Goal: Task Accomplishment & Management: Use online tool/utility

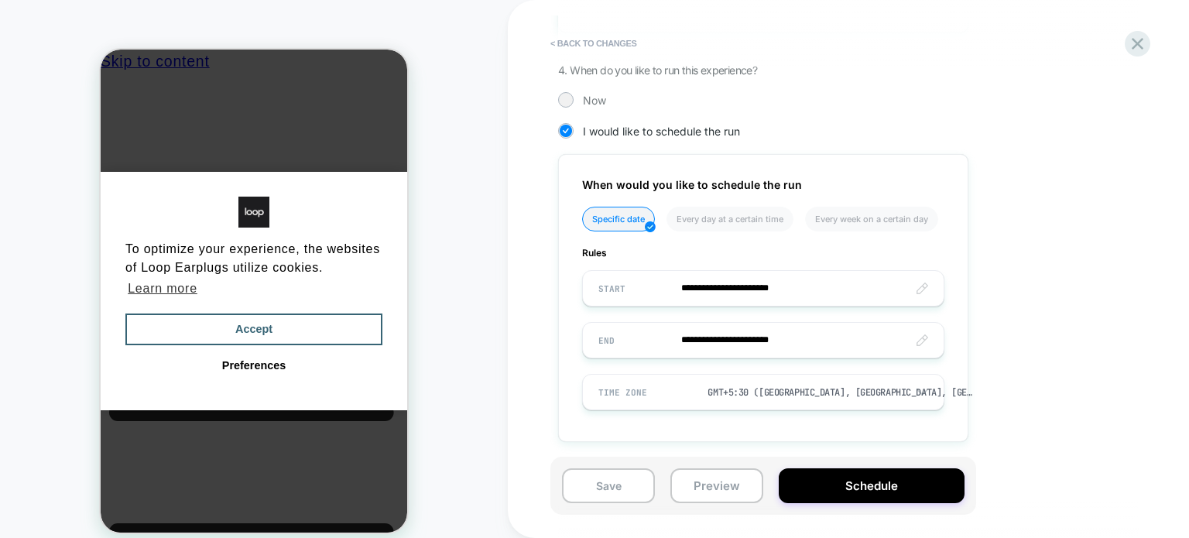
scroll to position [0, 12]
click at [610, 48] on button "< Back to changes" at bounding box center [594, 43] width 102 height 25
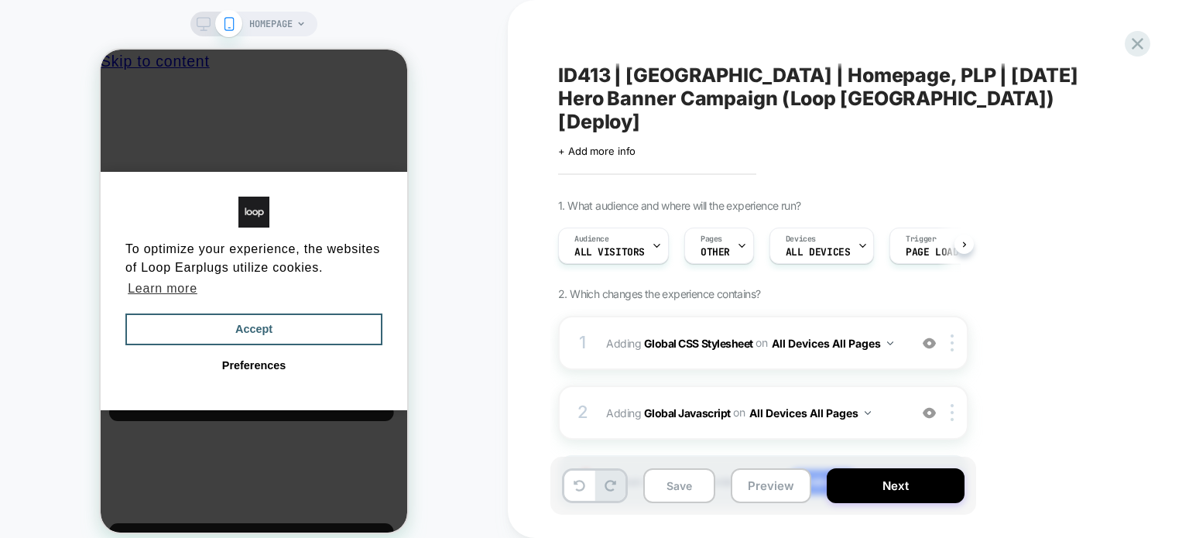
scroll to position [0, 0]
click at [1129, 40] on icon at bounding box center [1137, 43] width 21 height 21
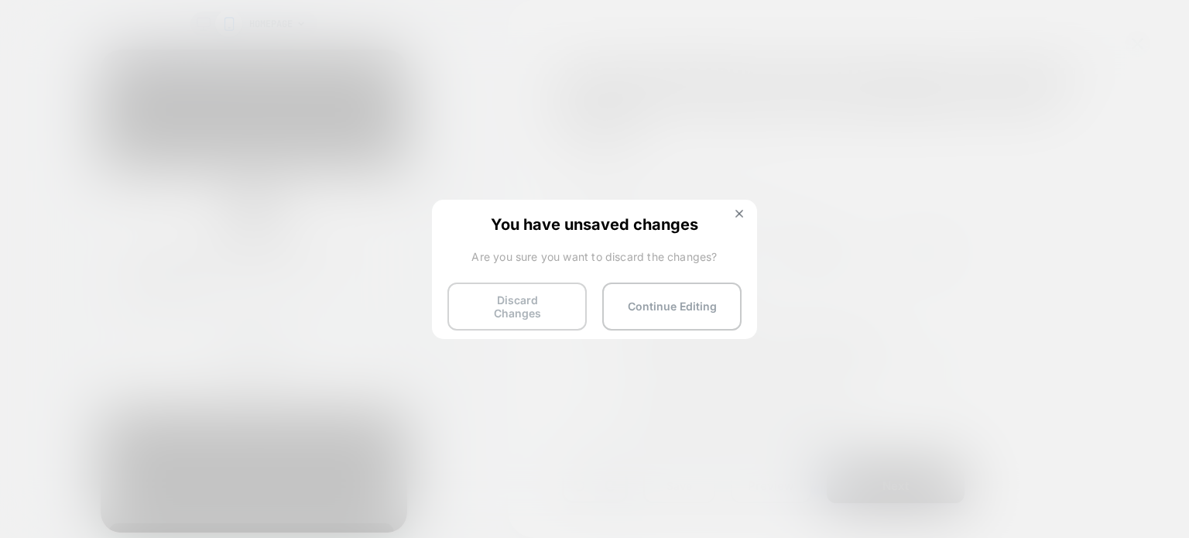
click at [458, 306] on button "Discard Changes" at bounding box center [517, 307] width 139 height 48
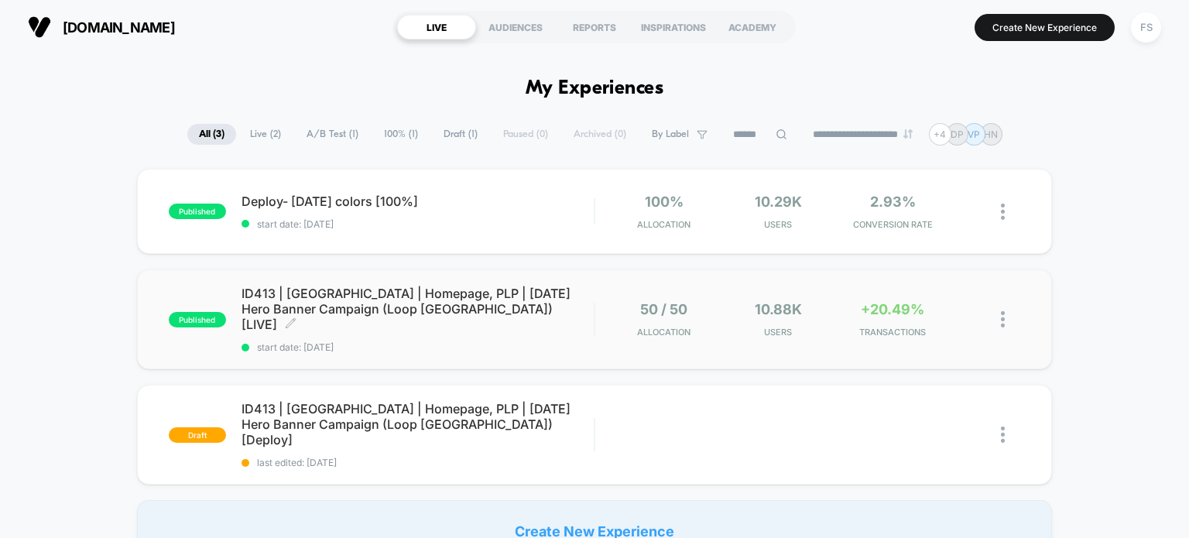
click at [432, 301] on span "ID413 | [GEOGRAPHIC_DATA] | Homepage, PLP | [DATE] Hero Banner Campaign (Loop […" at bounding box center [418, 309] width 353 height 46
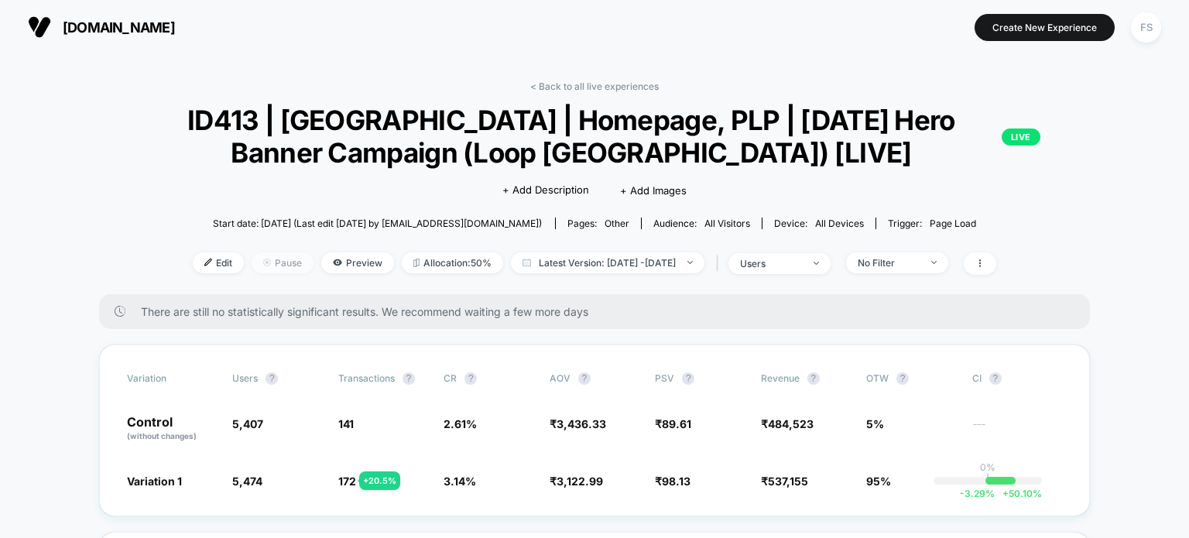
click at [252, 255] on span "Pause" at bounding box center [283, 262] width 62 height 21
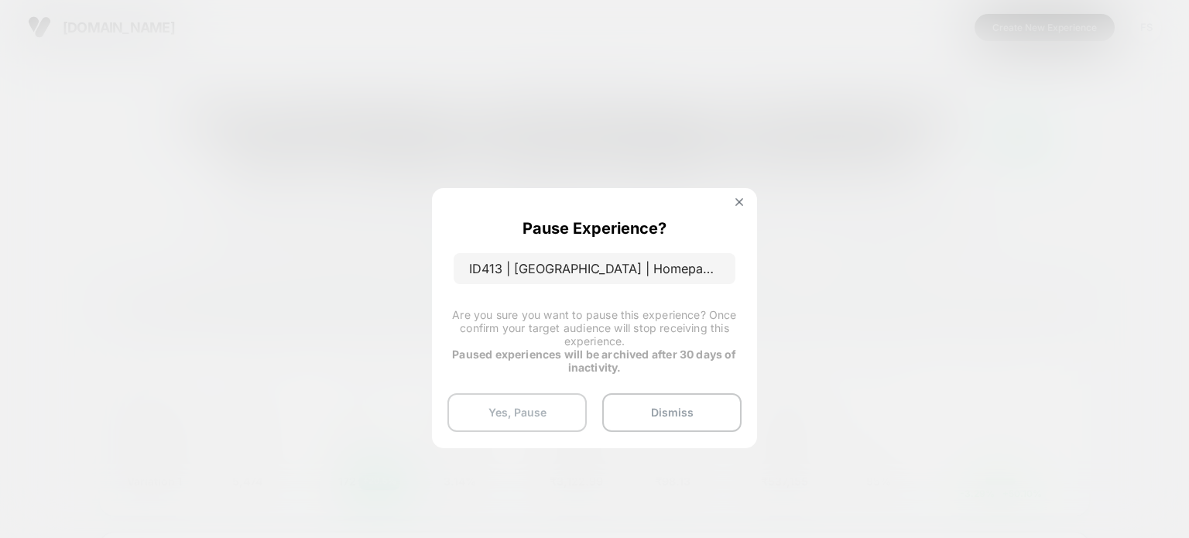
click at [499, 404] on button "Yes, Pause" at bounding box center [517, 412] width 139 height 39
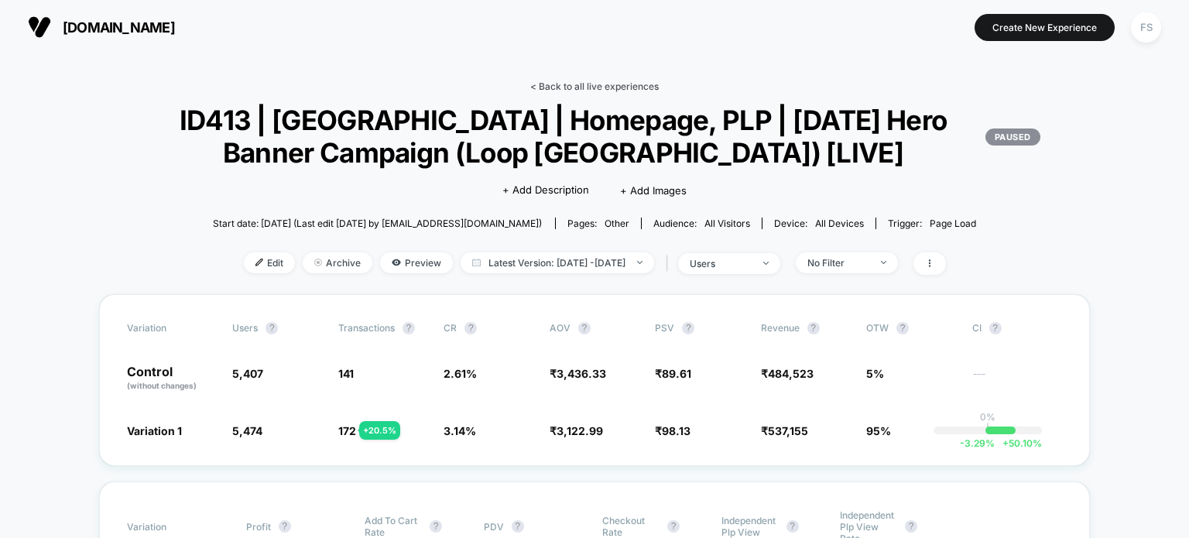
click at [593, 85] on link "< Back to all live experiences" at bounding box center [594, 87] width 129 height 12
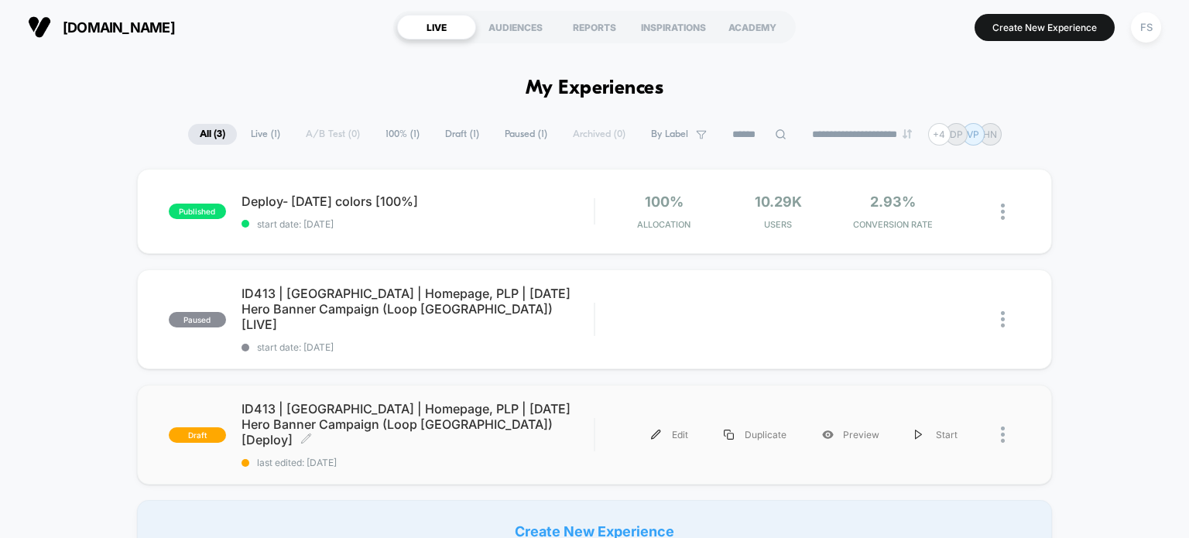
click at [369, 401] on span "ID413 | [GEOGRAPHIC_DATA] | Homepage, PLP | [DATE] Hero Banner Campaign (Loop […" at bounding box center [418, 424] width 353 height 46
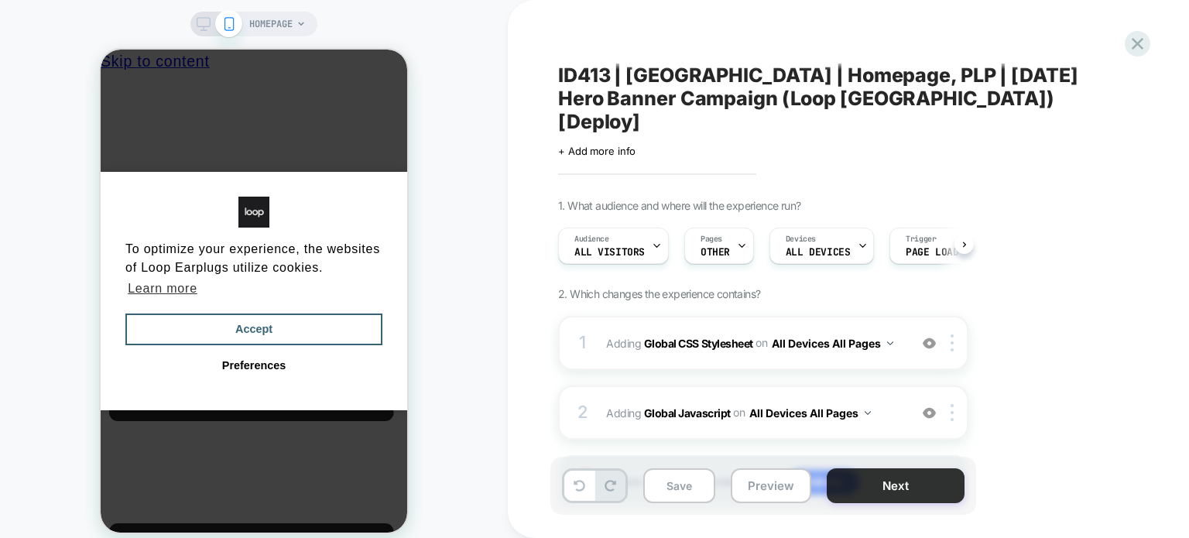
click at [906, 489] on button "Next" at bounding box center [896, 485] width 138 height 35
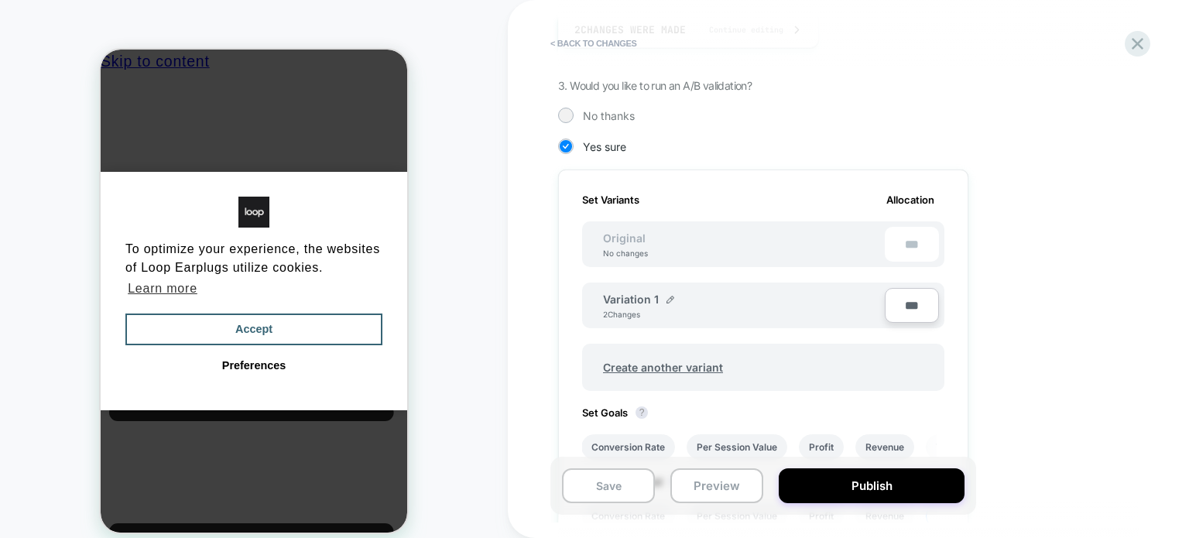
scroll to position [365, 0]
click at [570, 111] on div at bounding box center [566, 114] width 12 height 12
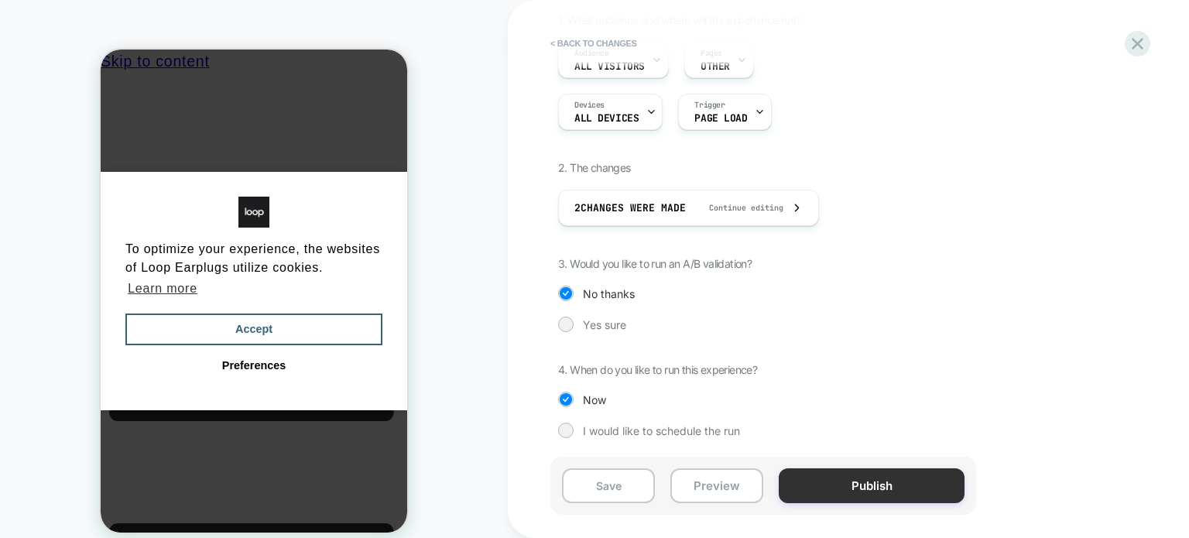
click at [877, 486] on button "Publish" at bounding box center [872, 485] width 186 height 35
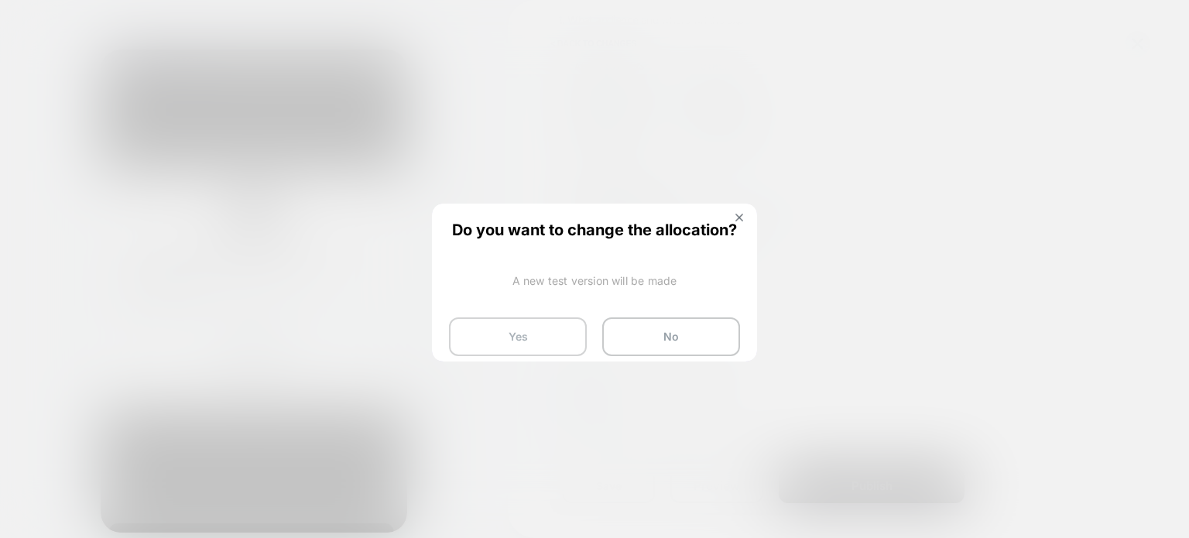
click at [533, 334] on button "Yes" at bounding box center [518, 336] width 138 height 39
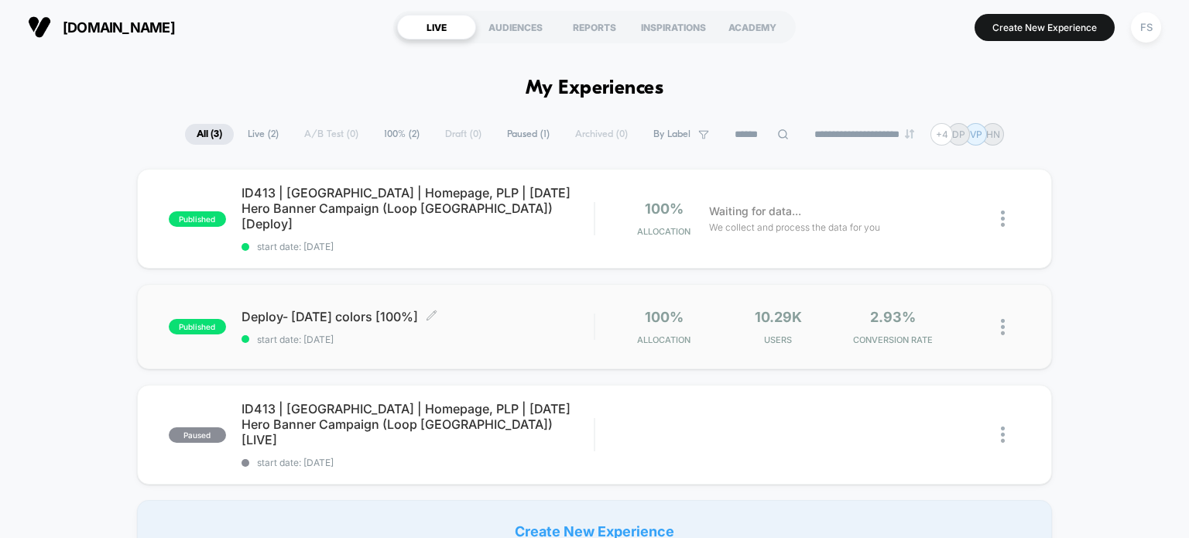
click at [316, 309] on span "Deploy- [DATE] colors [100%] Click to edit experience details" at bounding box center [418, 316] width 353 height 15
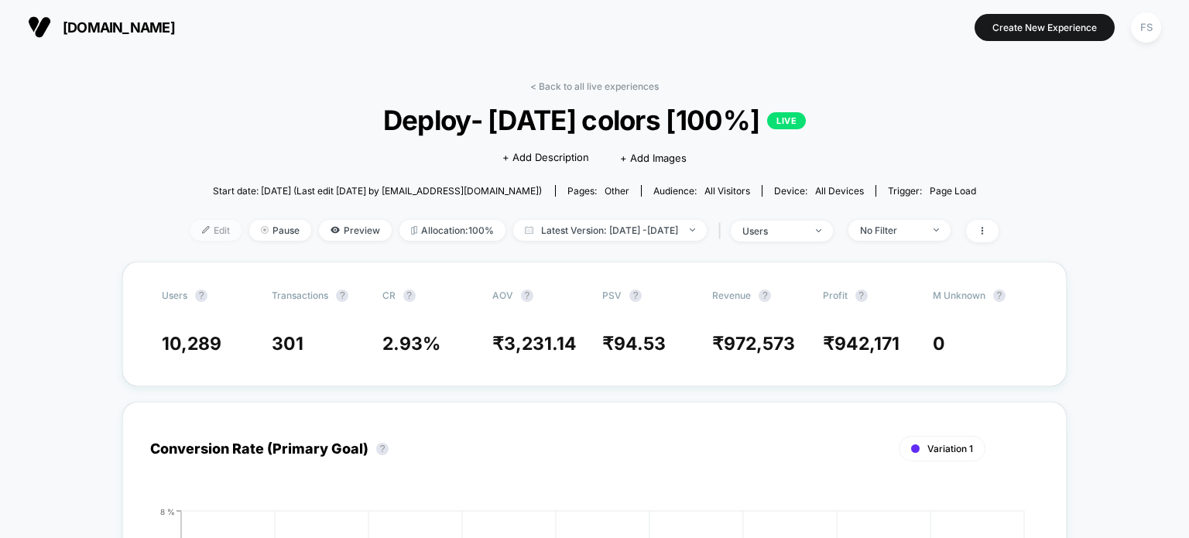
click at [190, 231] on span "Edit" at bounding box center [215, 230] width 51 height 21
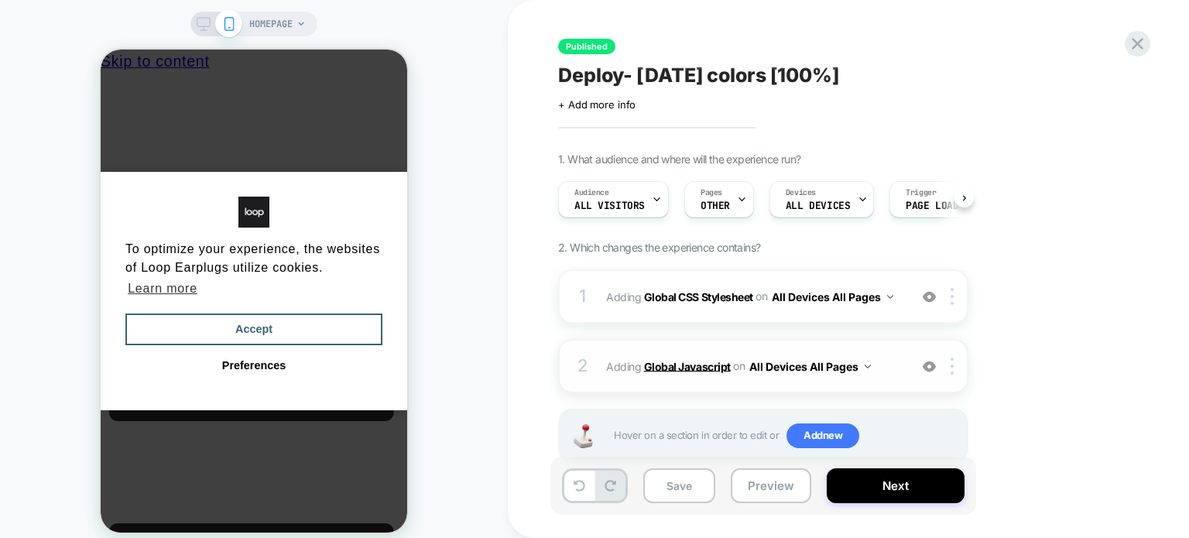
click at [674, 360] on b "Global Javascript" at bounding box center [687, 365] width 87 height 13
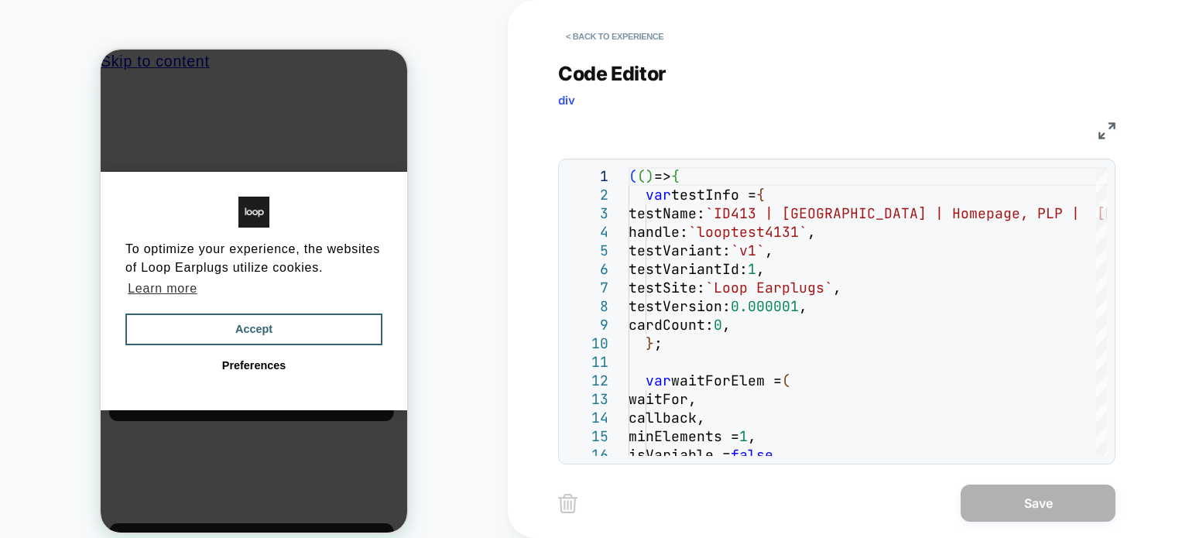
click at [1100, 132] on img at bounding box center [1107, 130] width 17 height 17
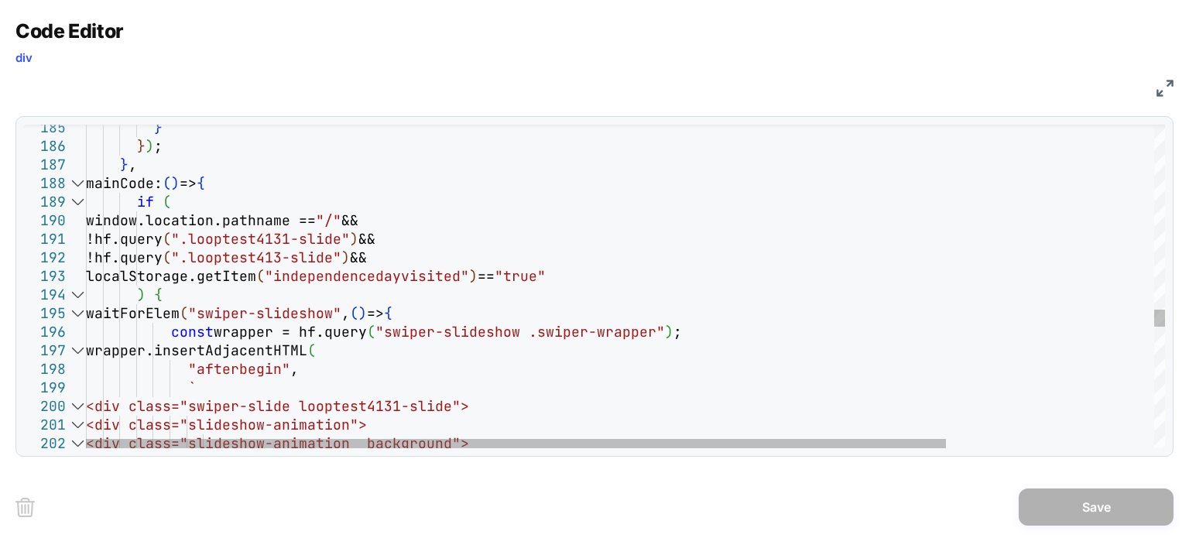
click at [79, 204] on div at bounding box center [77, 202] width 20 height 19
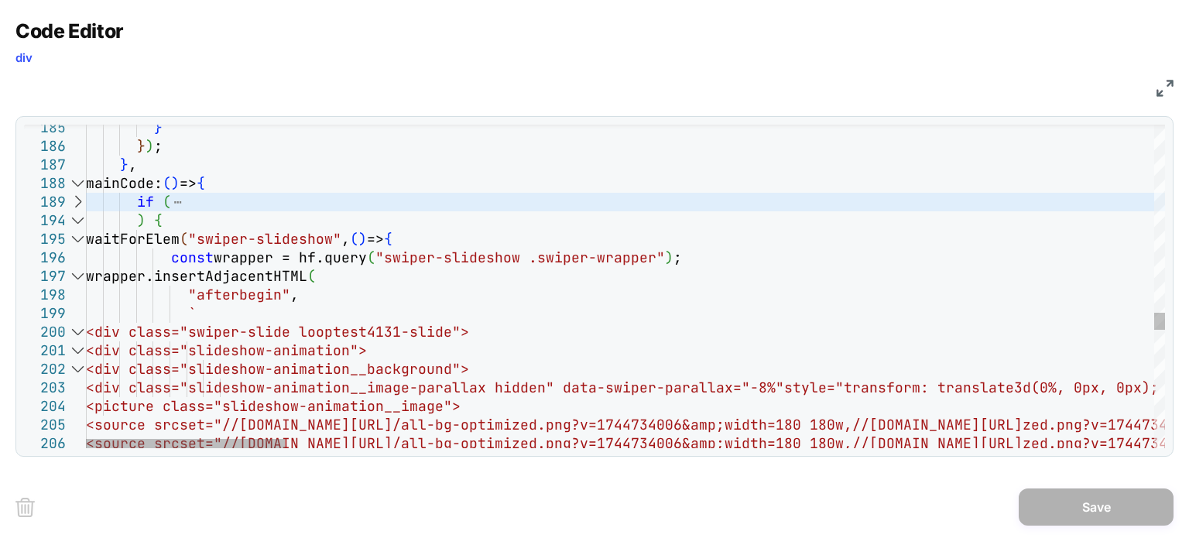
click at [78, 219] on div at bounding box center [77, 220] width 20 height 19
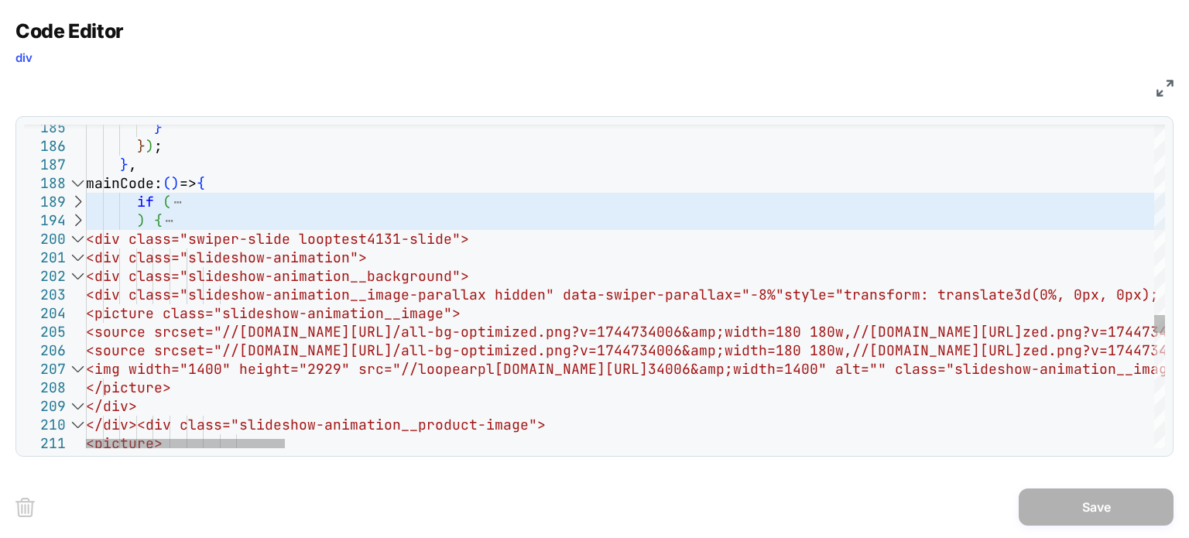
click at [77, 237] on div at bounding box center [77, 239] width 20 height 19
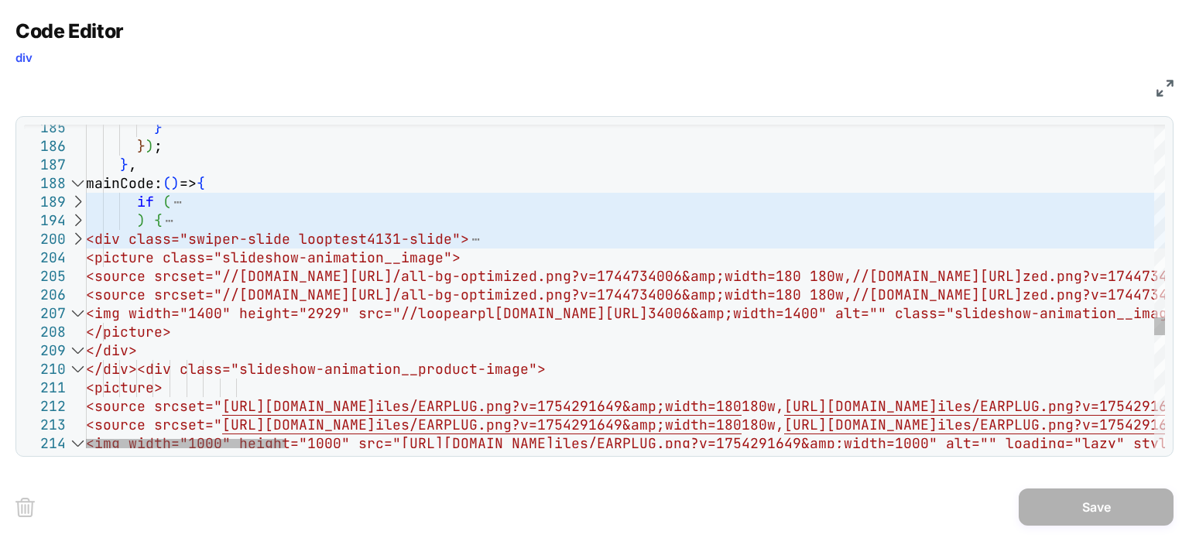
click at [77, 304] on div at bounding box center [77, 313] width 20 height 19
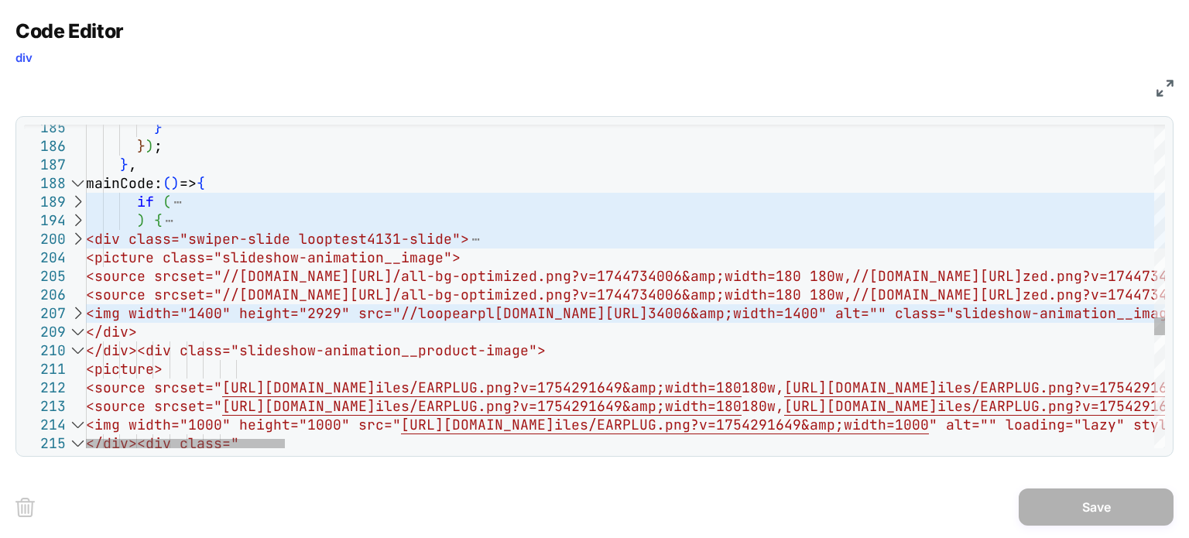
click at [77, 324] on div at bounding box center [77, 332] width 20 height 19
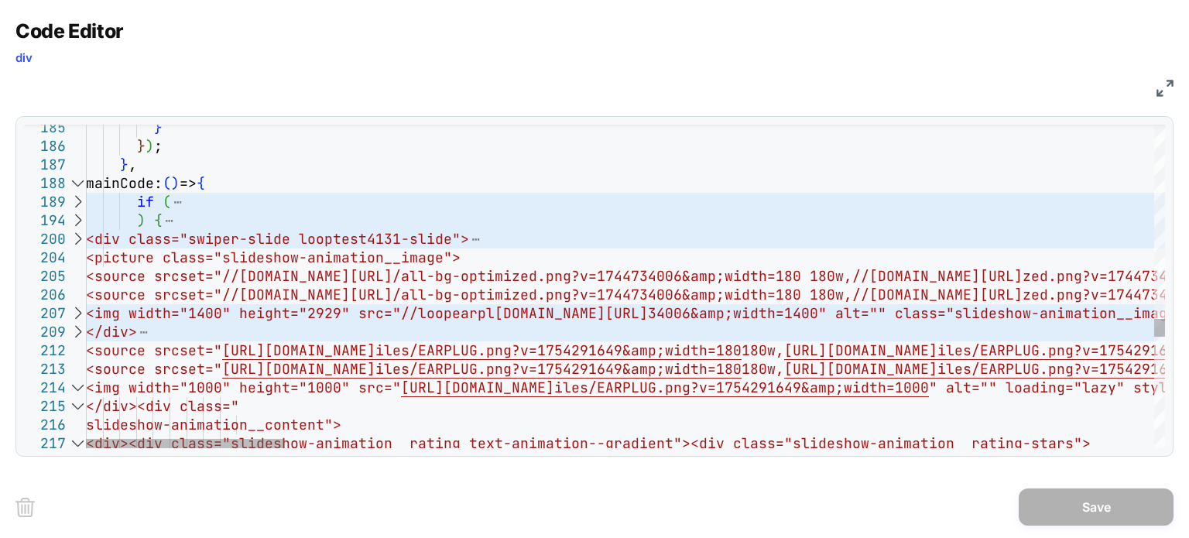
click at [78, 383] on div at bounding box center [77, 388] width 20 height 19
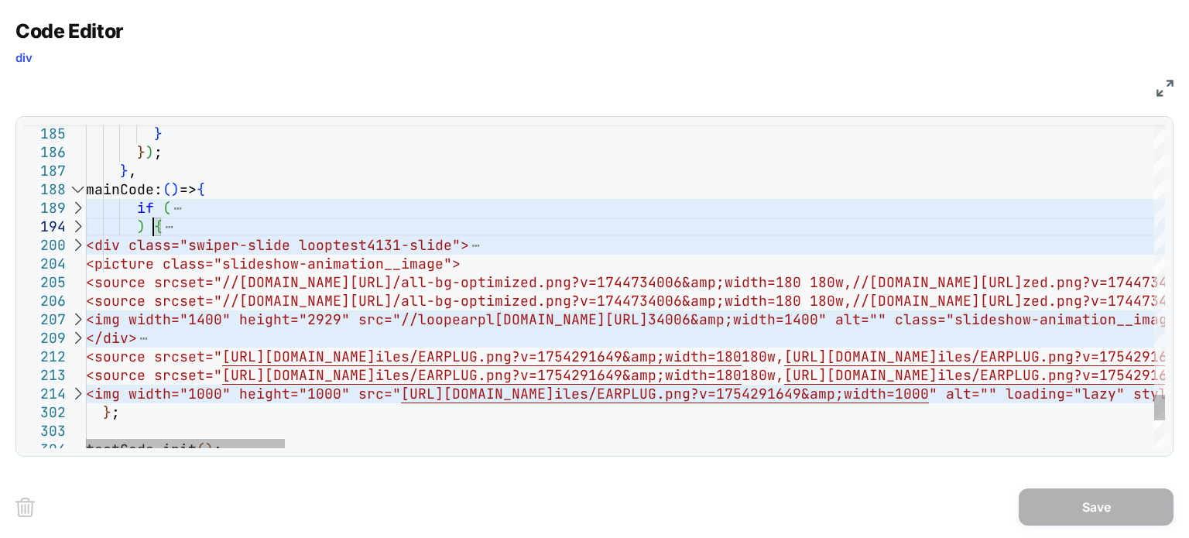
click at [78, 222] on div at bounding box center [77, 227] width 20 height 19
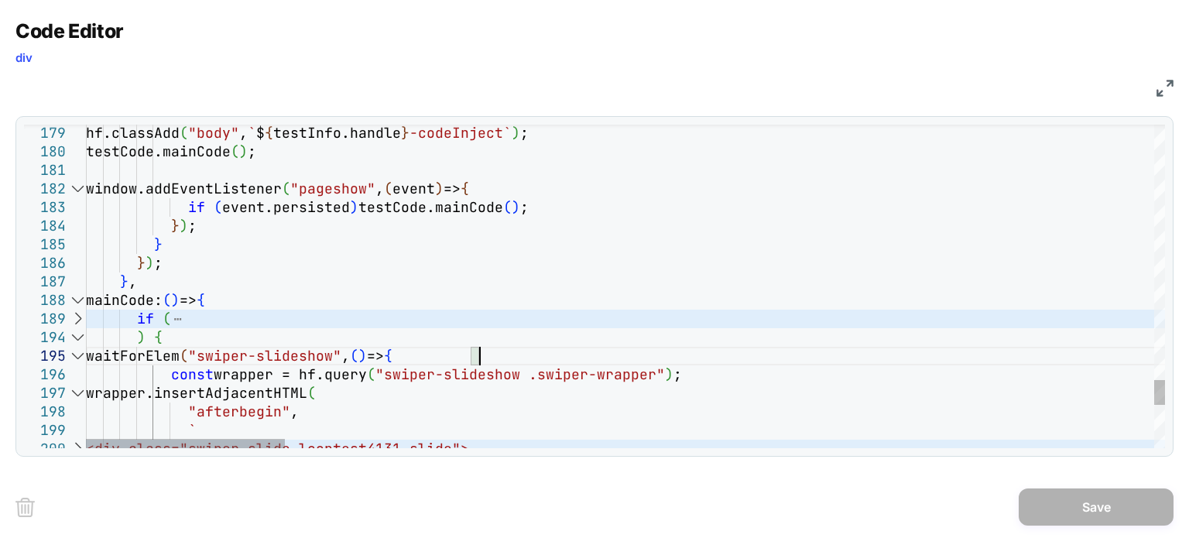
click at [81, 356] on div at bounding box center [77, 356] width 20 height 19
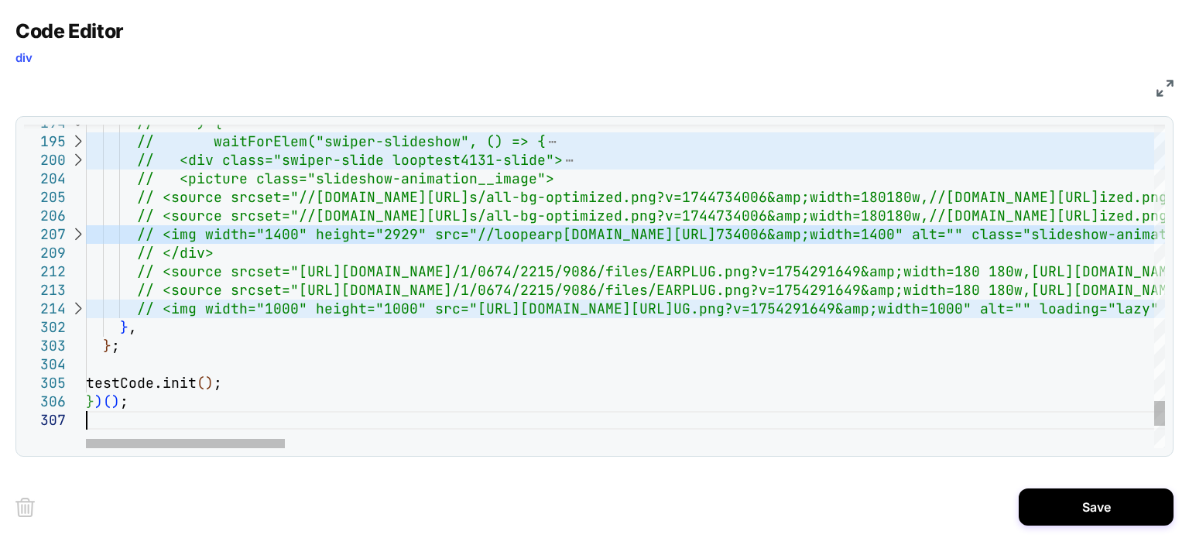
type textarea "**********"
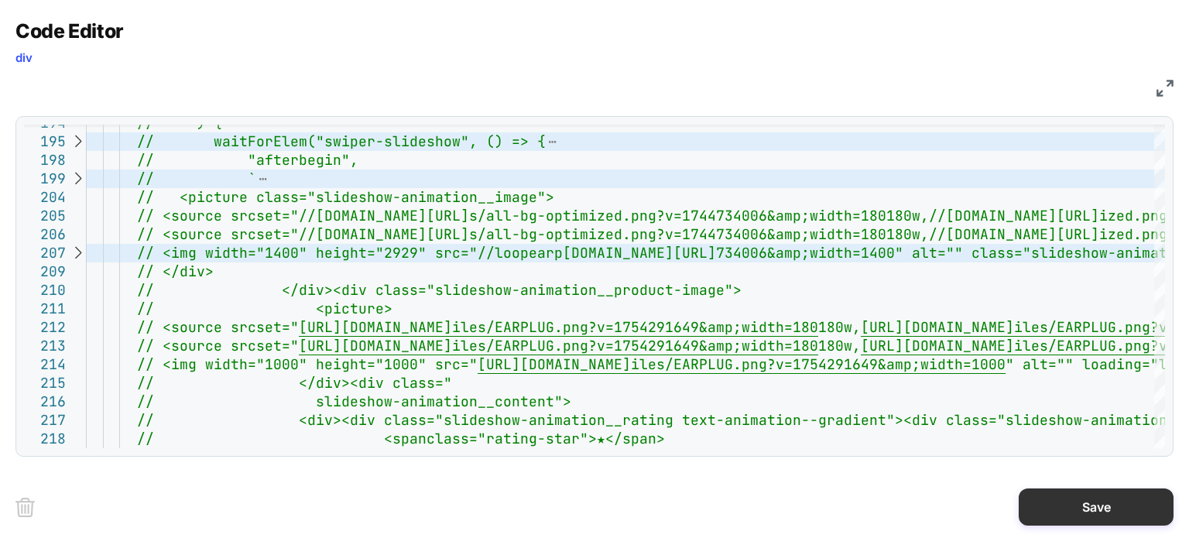
click at [1098, 501] on button "Save" at bounding box center [1096, 507] width 155 height 37
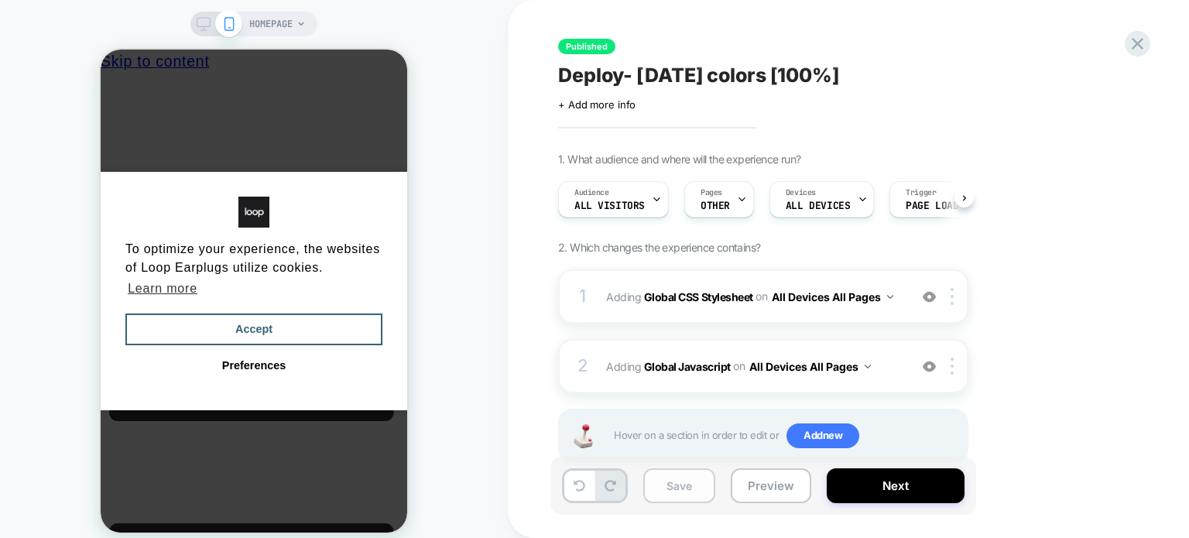
click at [679, 473] on button "Save" at bounding box center [679, 485] width 72 height 35
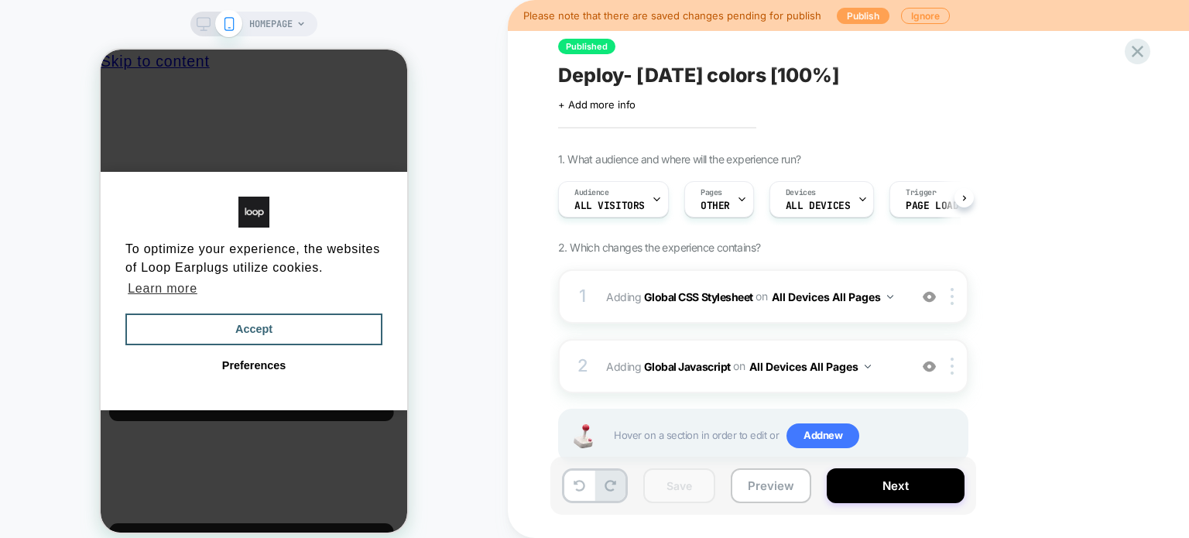
click at [861, 18] on button "Publish" at bounding box center [863, 16] width 53 height 16
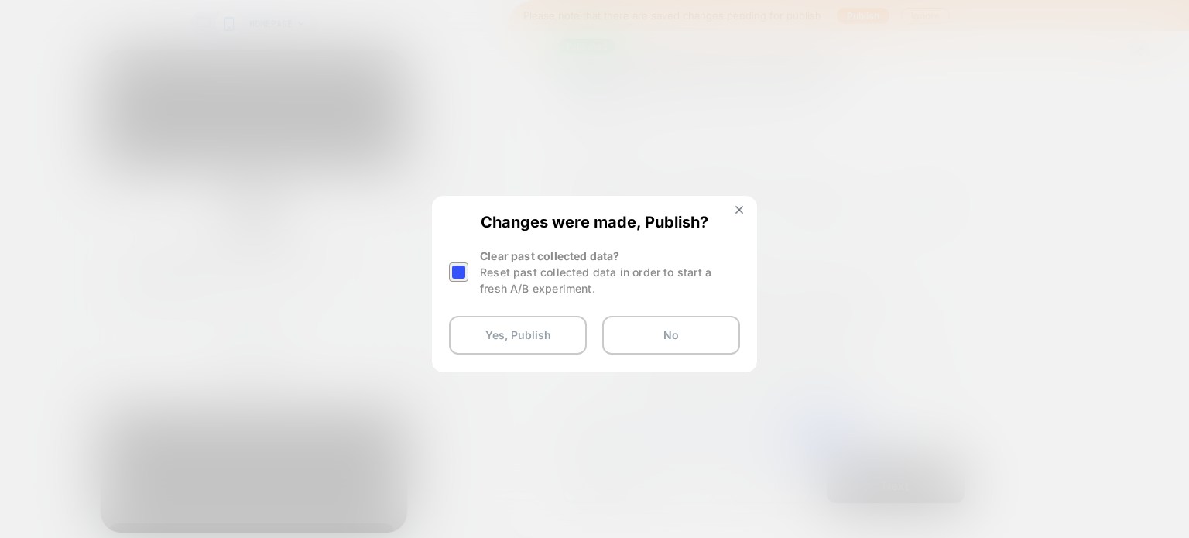
click at [462, 276] on div at bounding box center [458, 271] width 19 height 19
click at [497, 338] on button "Yes, Publish" at bounding box center [518, 335] width 138 height 39
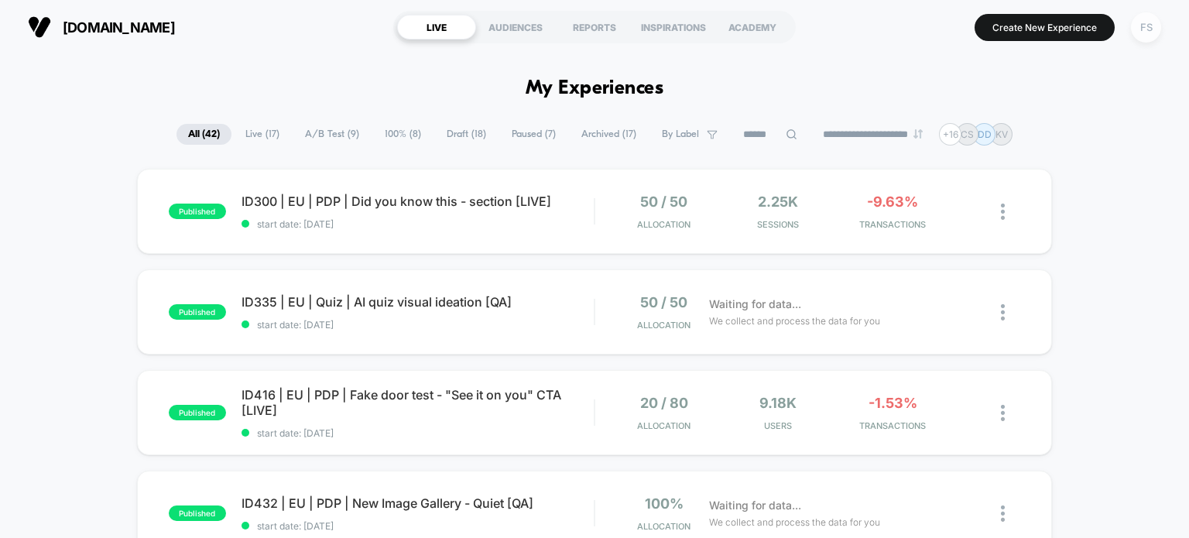
click at [1137, 30] on div "FS" at bounding box center [1146, 27] width 30 height 30
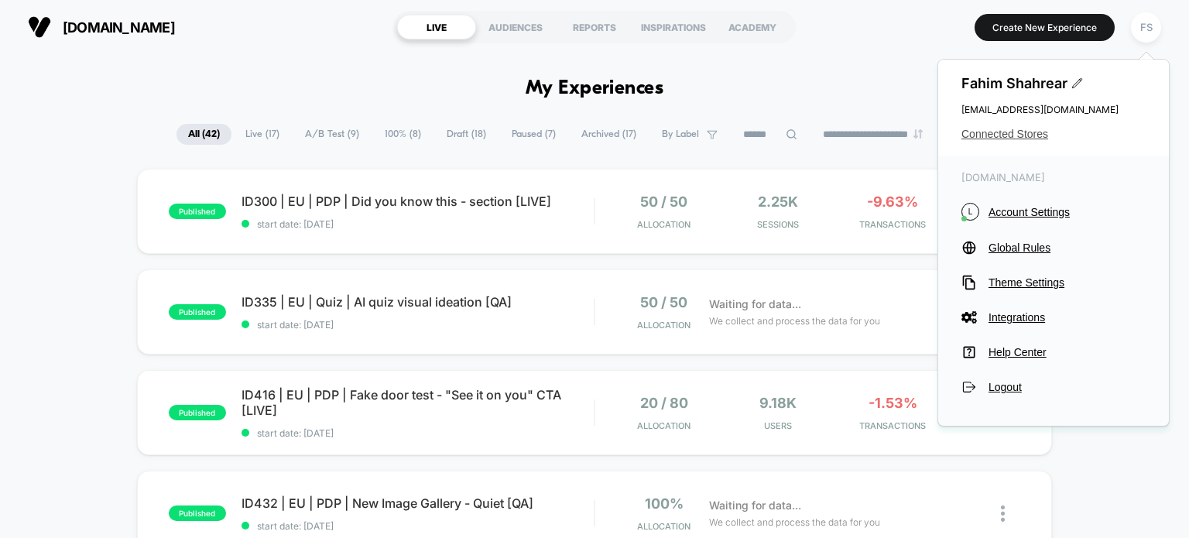
click at [1035, 135] on span "Connected Stores" at bounding box center [1054, 134] width 184 height 12
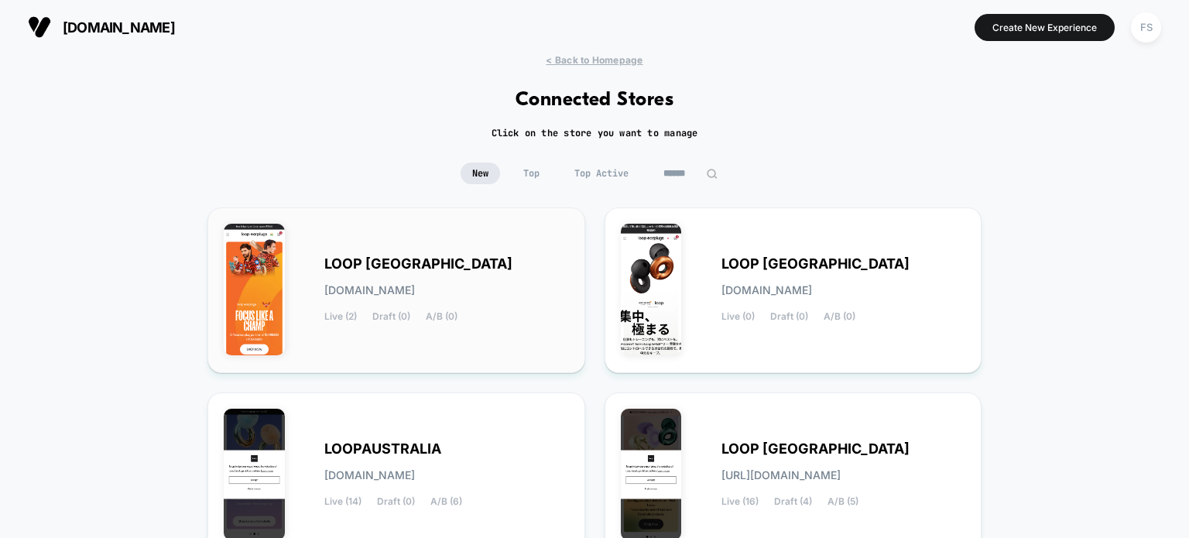
click at [305, 246] on div "LOOP INDIA loop-india.myshopify.com Live (2) Draft (0) A/B (0)" at bounding box center [396, 290] width 345 height 133
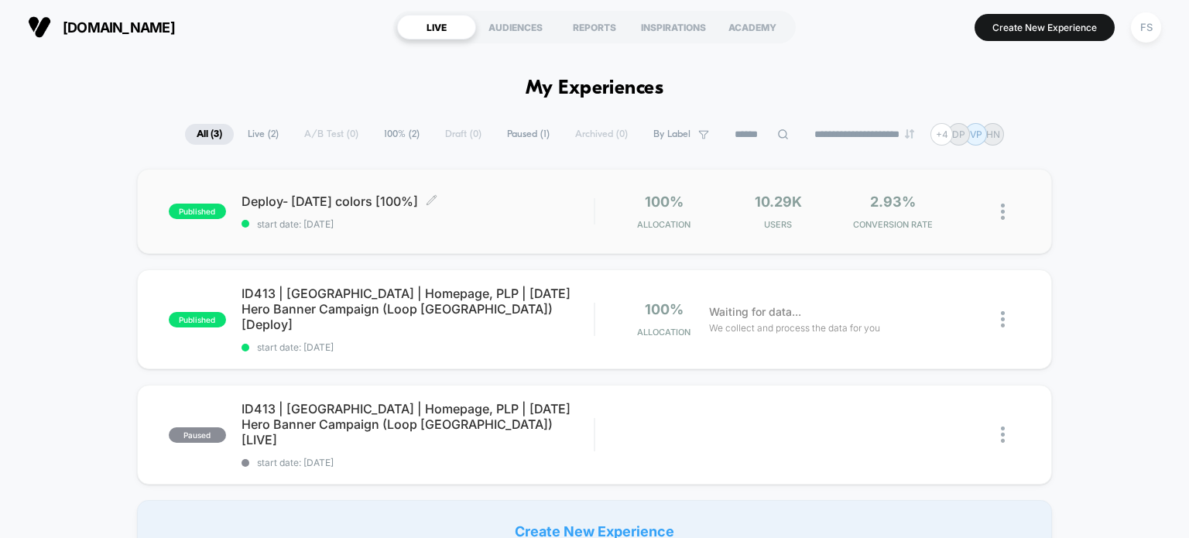
click at [417, 204] on span "Deploy- [DATE] colors [100%] Click to edit experience details" at bounding box center [418, 201] width 353 height 15
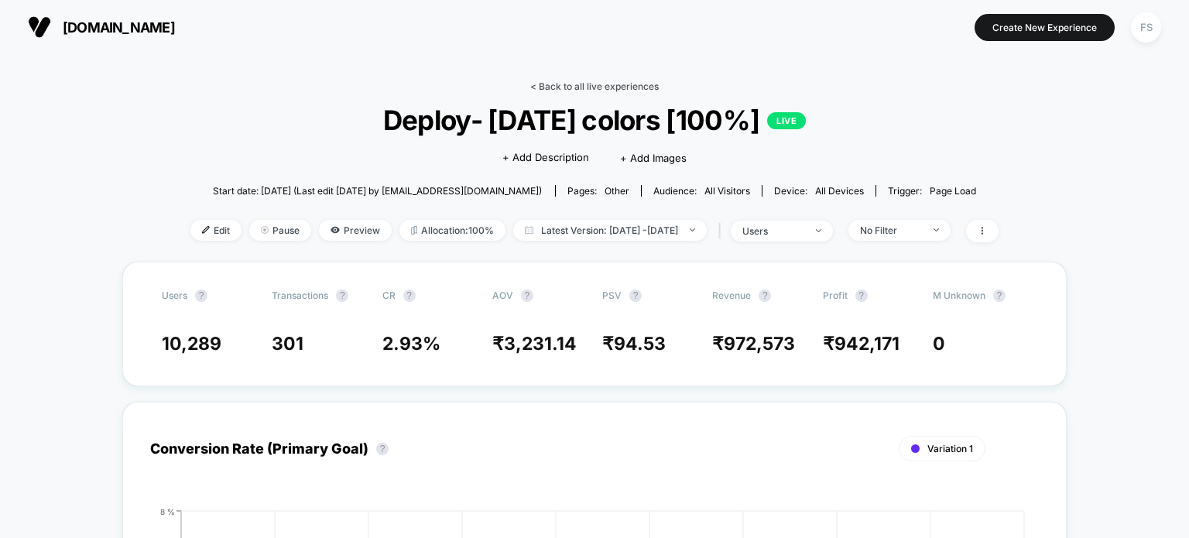
click at [606, 89] on link "< Back to all live experiences" at bounding box center [594, 87] width 129 height 12
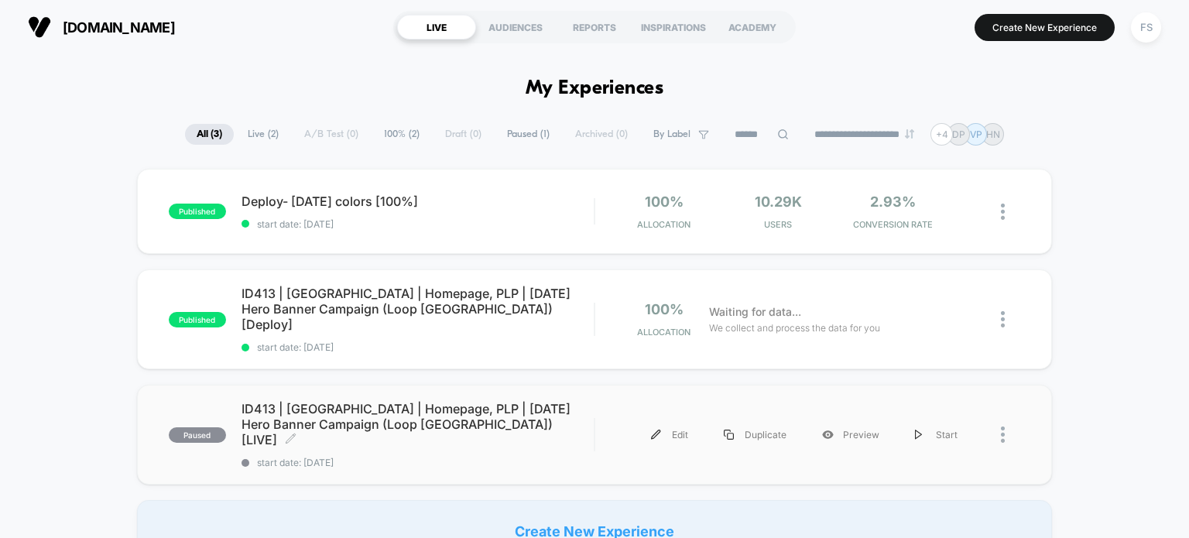
click at [379, 401] on span "ID413 | [GEOGRAPHIC_DATA] | Homepage, PLP | [DATE] Hero Banner Campaign (Loop […" at bounding box center [418, 424] width 353 height 46
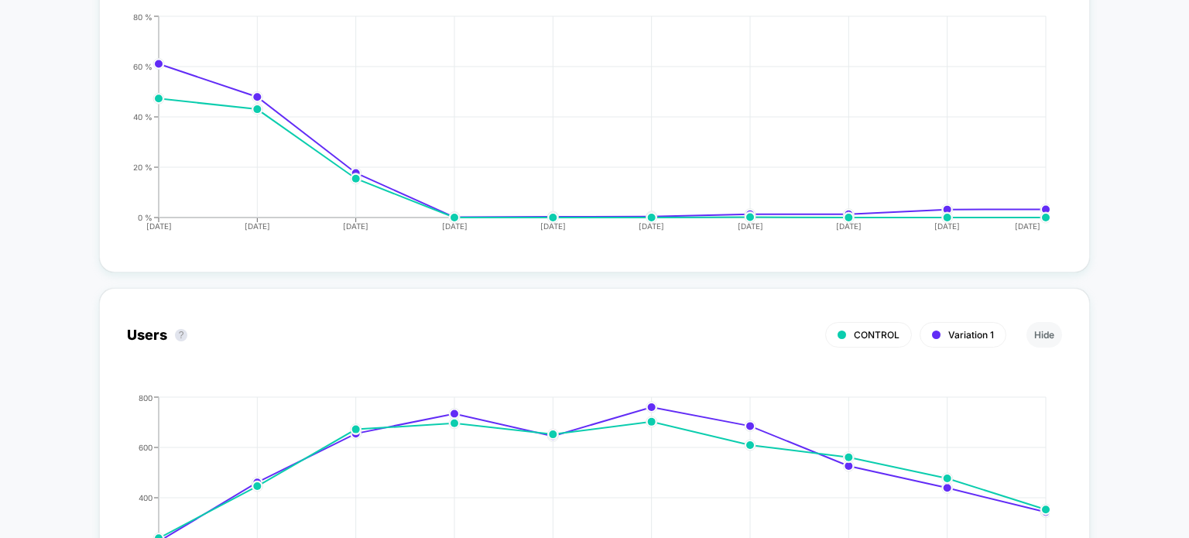
scroll to position [4621, 0]
